Goal: Transaction & Acquisition: Purchase product/service

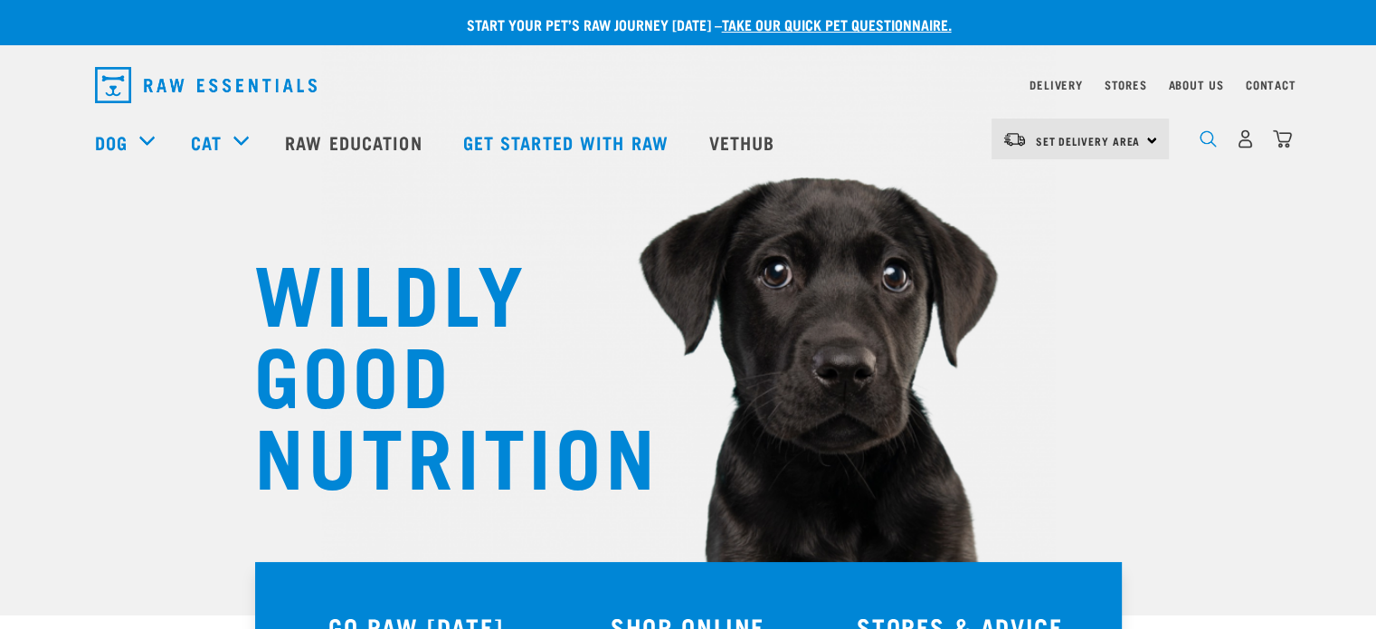
click at [1214, 147] on img "dropdown navigation" at bounding box center [1207, 138] width 17 height 17
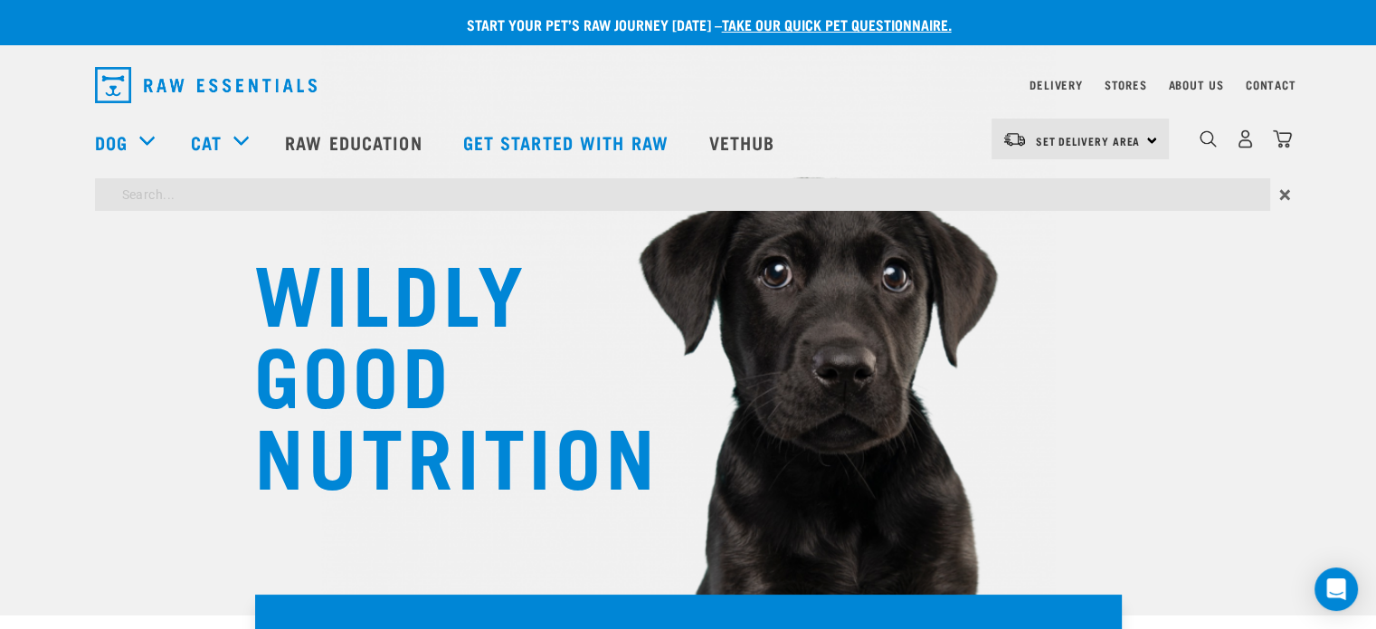
click at [816, 183] on input "search" at bounding box center [682, 194] width 1175 height 33
type input "wild"
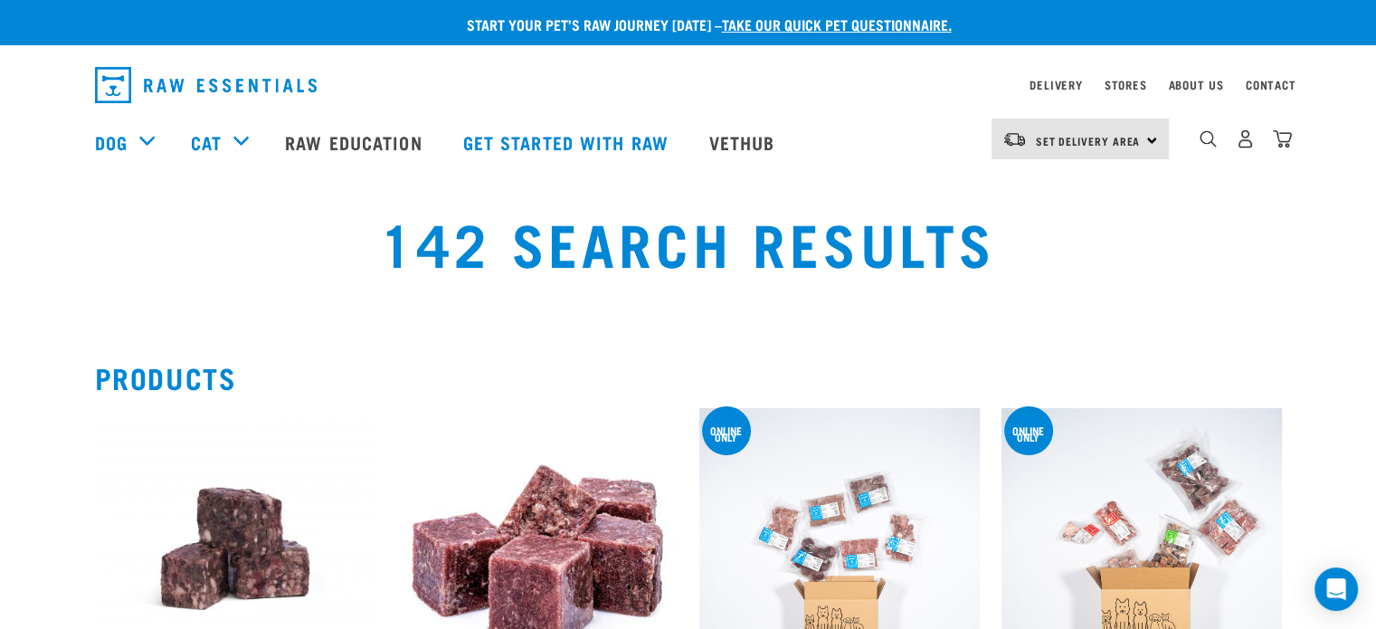
click at [246, 553] on img at bounding box center [235, 548] width 280 height 280
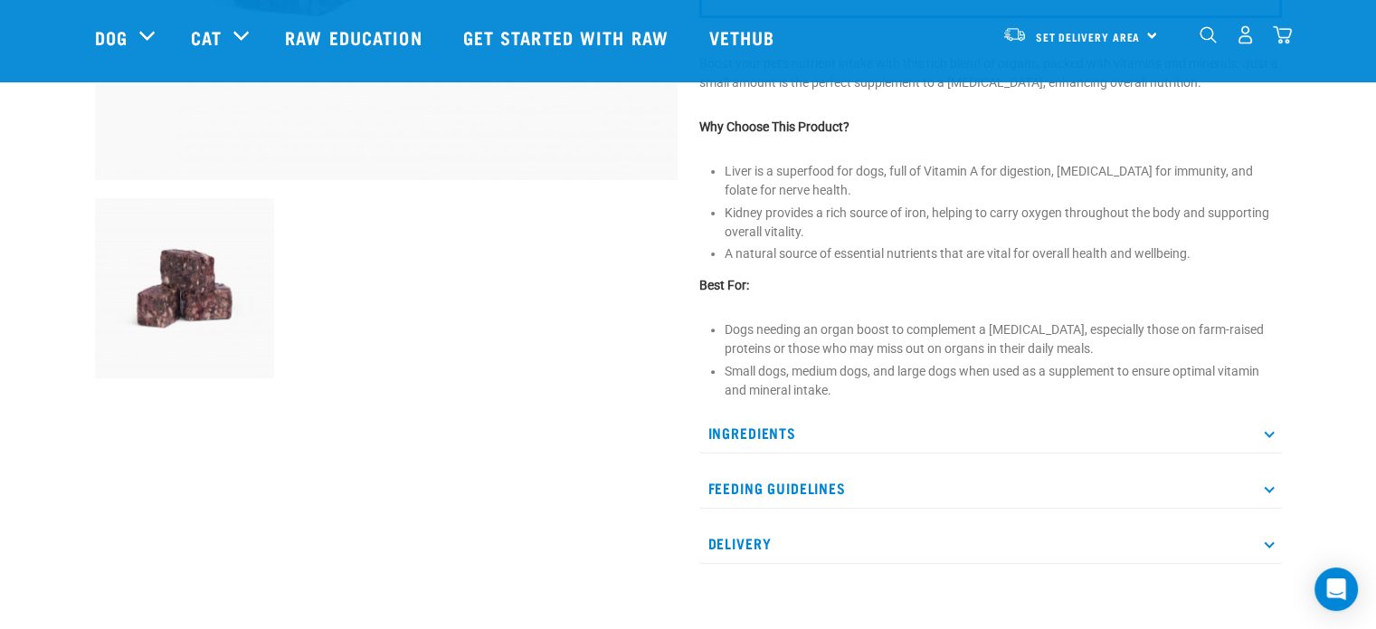
scroll to position [561, 0]
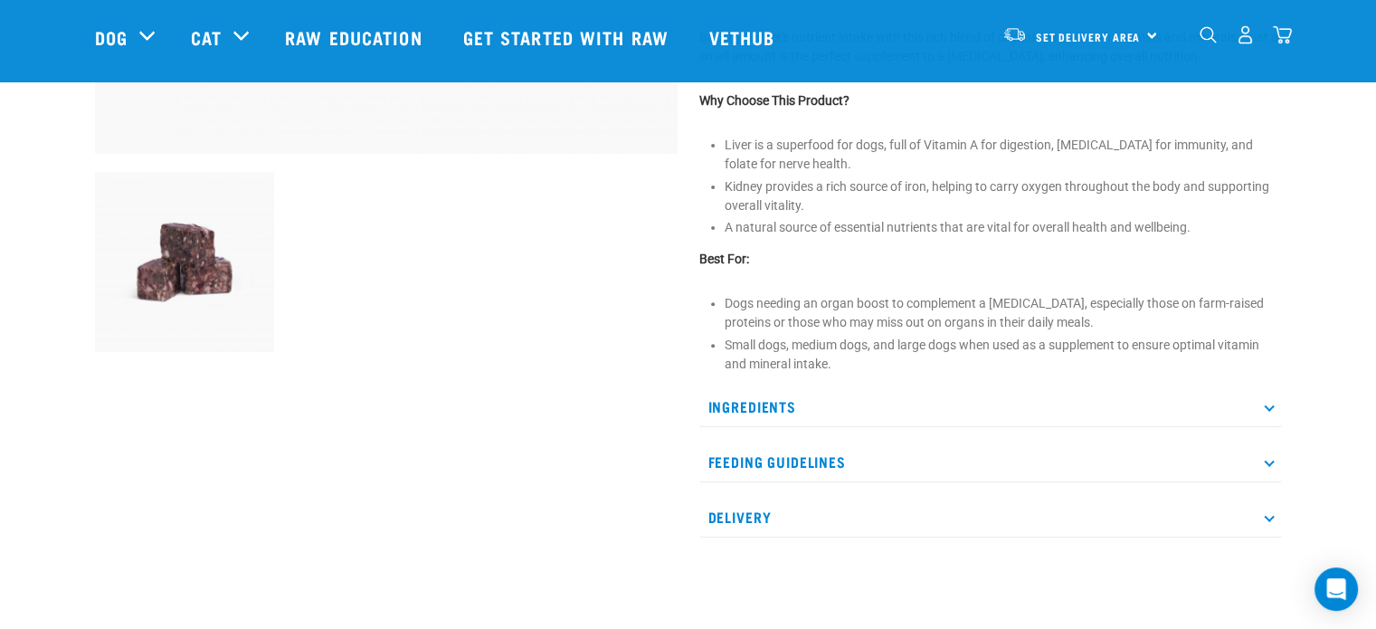
click at [1265, 406] on p "Ingredients" at bounding box center [990, 406] width 582 height 41
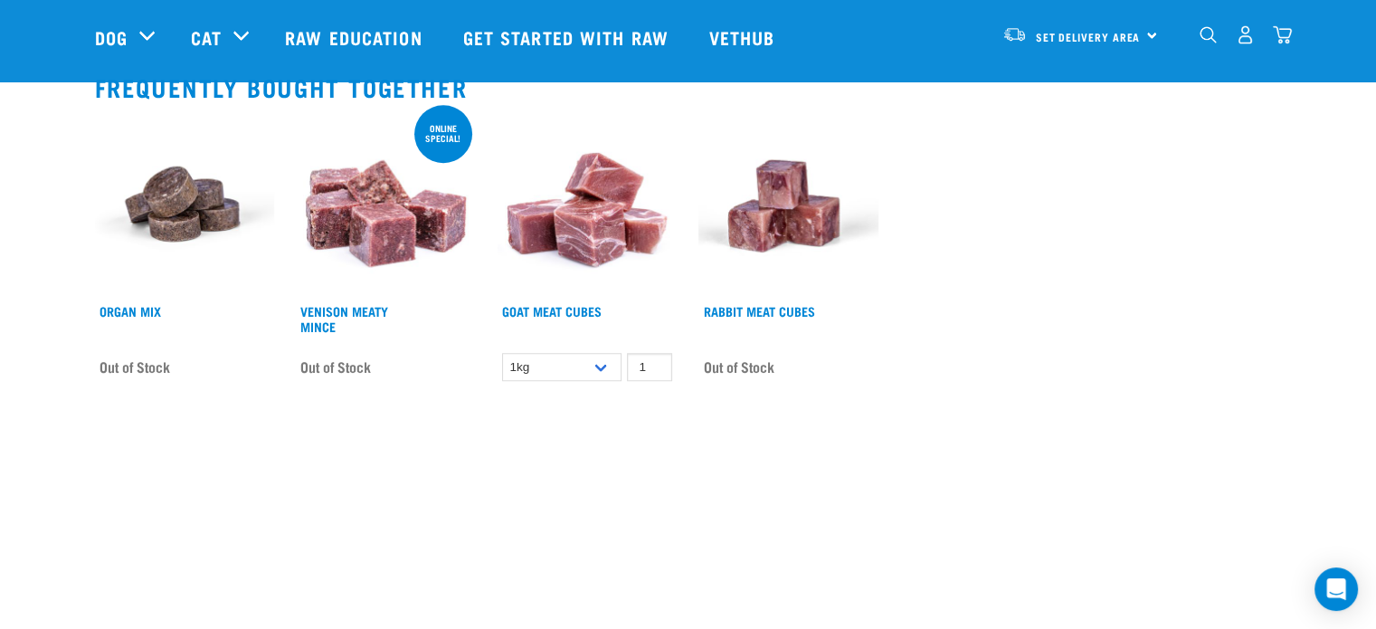
scroll to position [1376, 0]
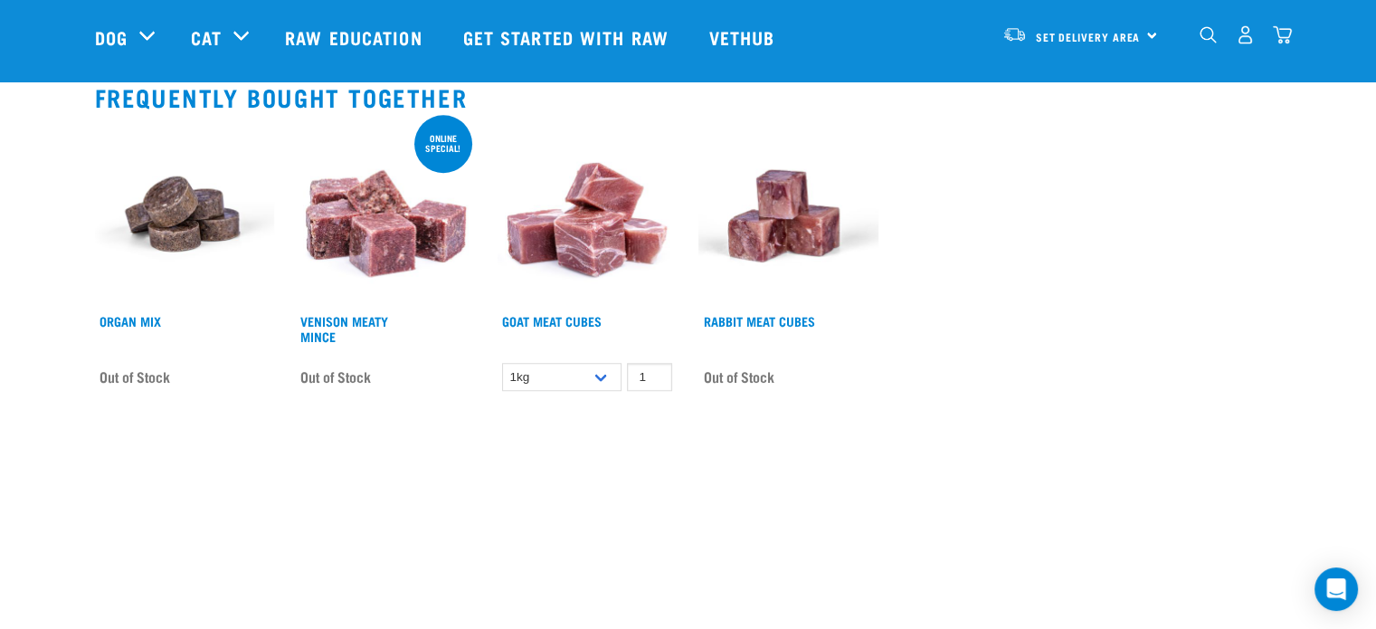
click at [754, 198] on img at bounding box center [788, 216] width 180 height 180
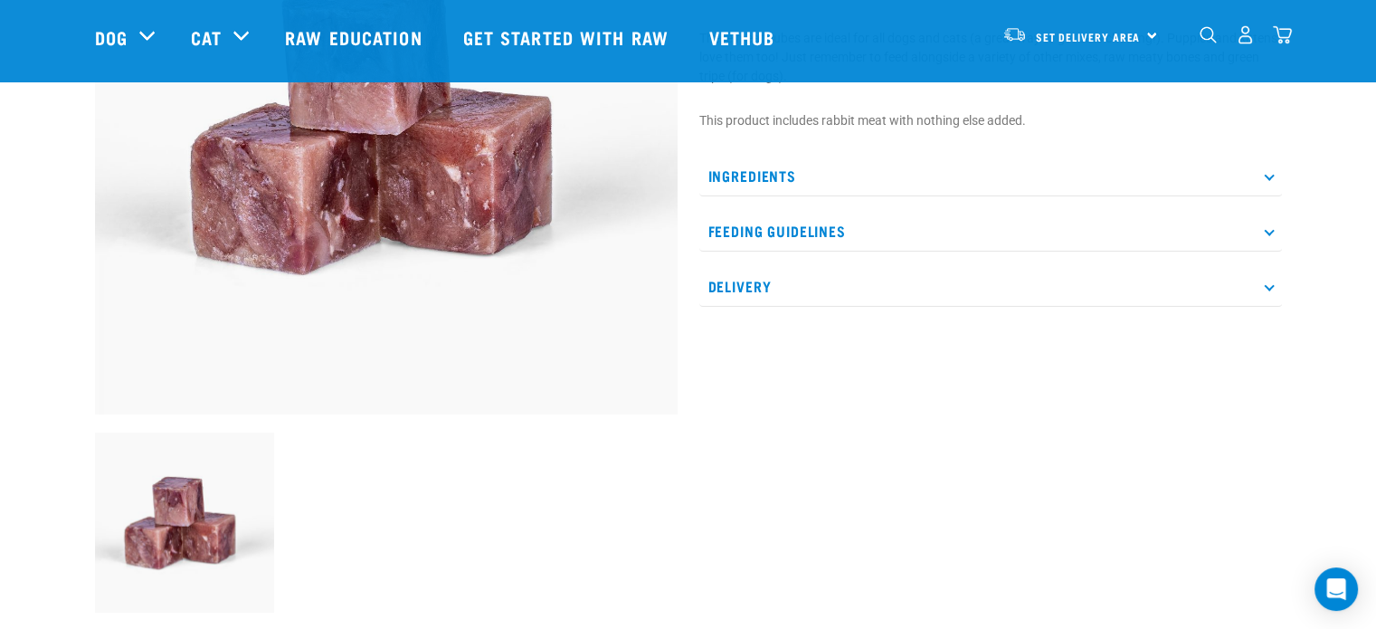
scroll to position [130, 0]
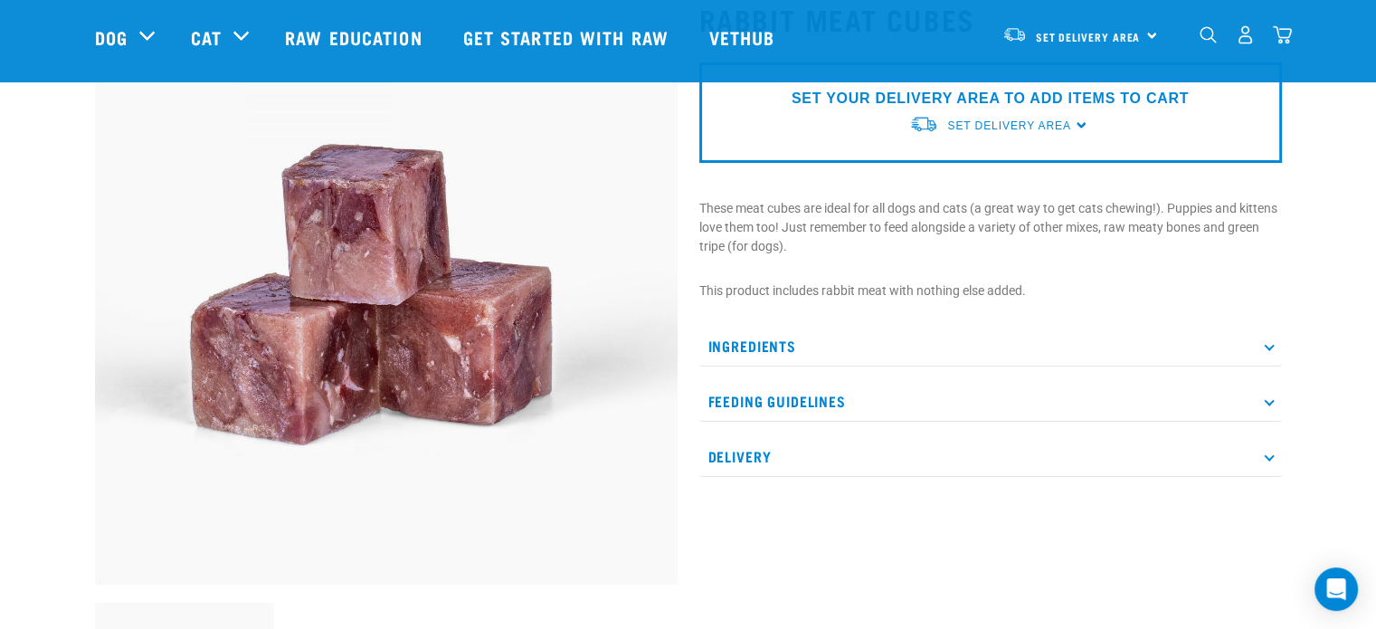
click at [738, 343] on p "Ingredients" at bounding box center [990, 346] width 582 height 41
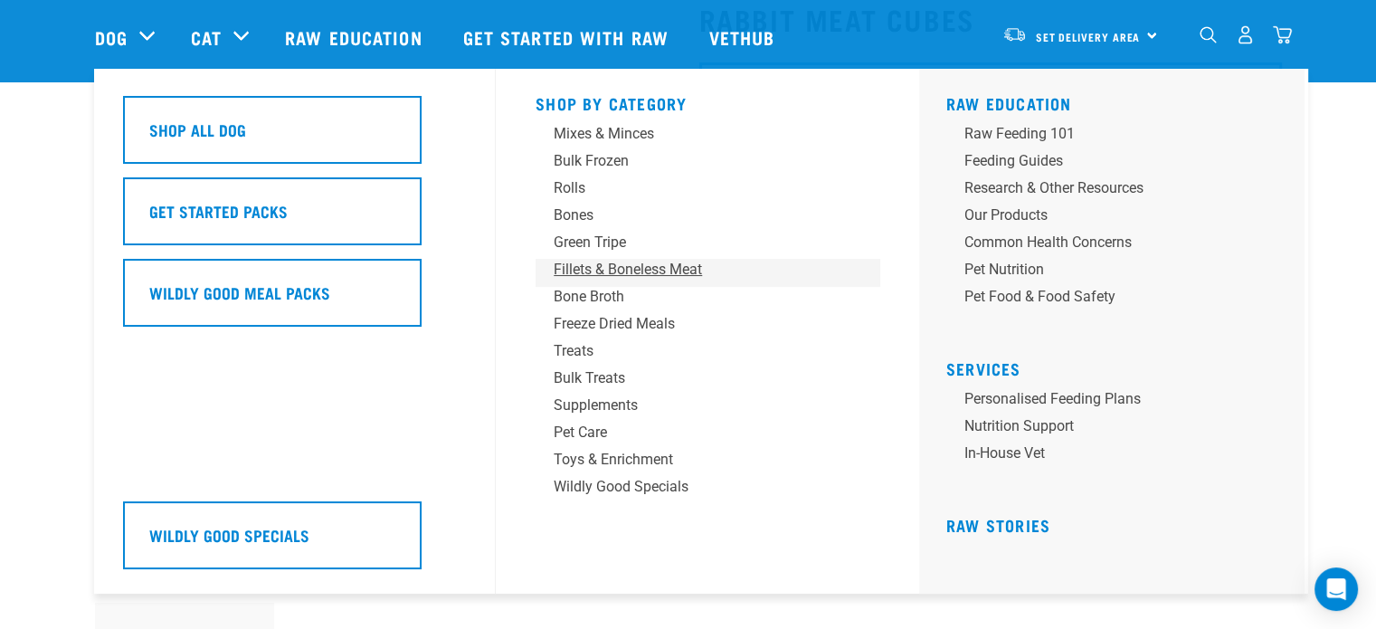
click at [603, 271] on div "Fillets & Boneless Meat" at bounding box center [695, 270] width 282 height 22
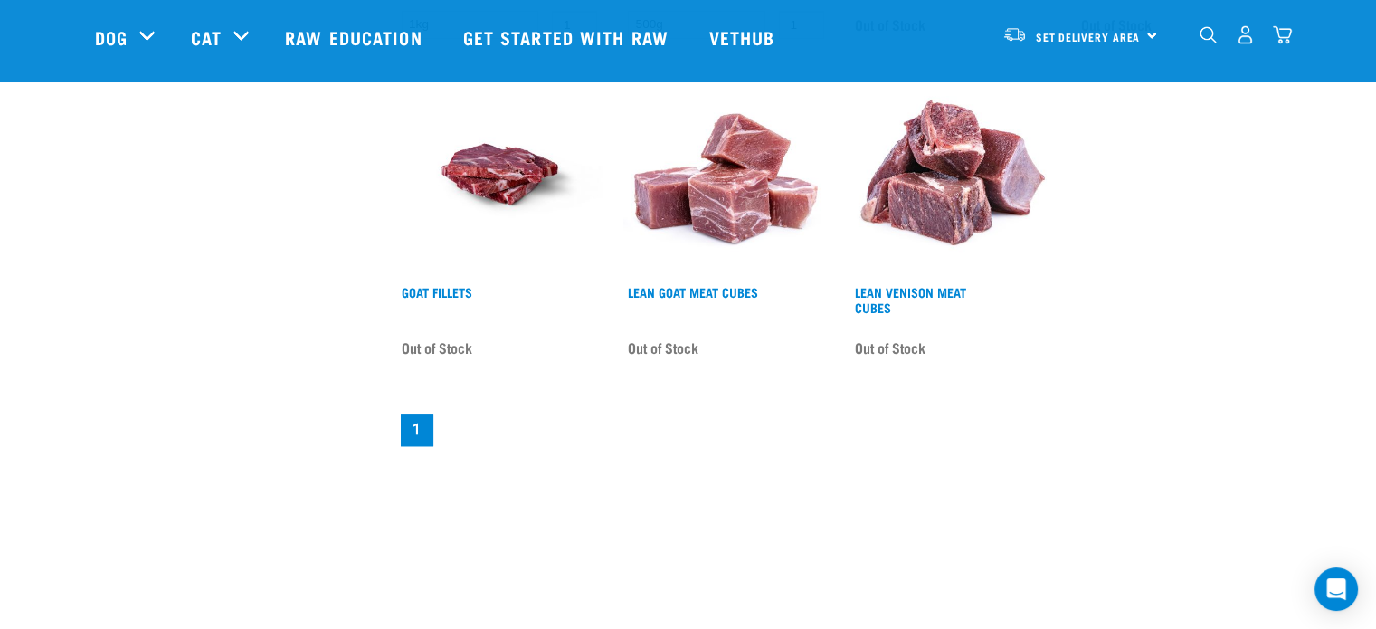
scroll to position [1520, 0]
